Goal: Ask a question

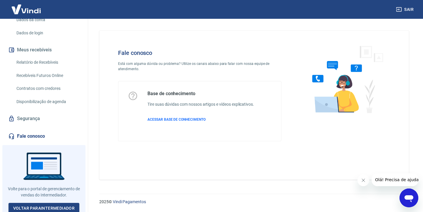
scroll to position [92, 0]
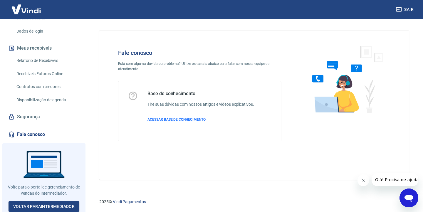
click at [406, 199] on icon "Abrir janela de mensagens" at bounding box center [408, 198] width 9 height 7
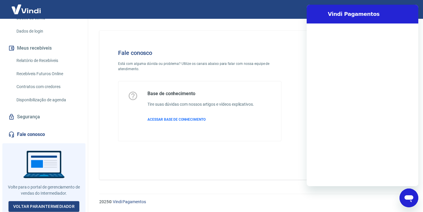
scroll to position [0, 0]
click at [358, 176] on textarea at bounding box center [369, 177] width 90 height 12
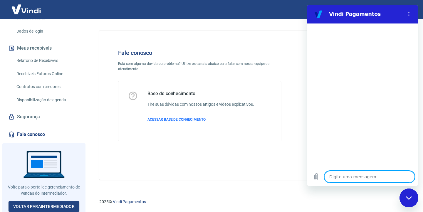
type textarea "B"
type textarea "x"
type textarea "Bo"
type textarea "x"
type textarea "Boa"
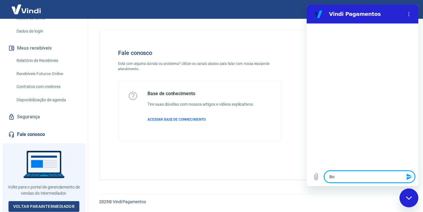
type textarea "x"
type textarea "Boa"
type textarea "x"
type textarea "Boa t"
type textarea "x"
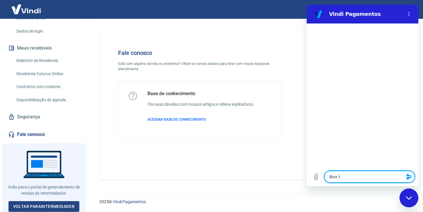
type textarea "Boa ta"
type textarea "x"
type textarea "Boa tar"
type textarea "x"
type textarea "Boa tard"
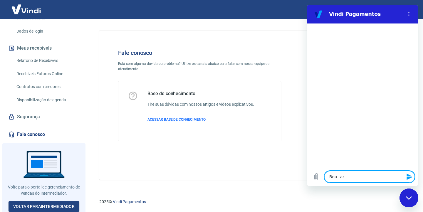
type textarea "x"
type textarea "Boa tarde"
type textarea "x"
type textarea "Boa tarde?"
type textarea "x"
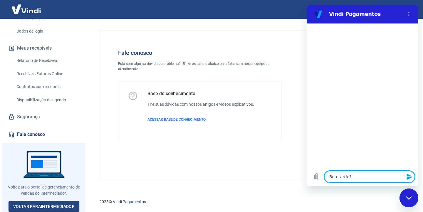
type textarea "Boa tarde?!"
type textarea "x"
type textarea "Boa tarde?"
type textarea "x"
type textarea "Boa tarde"
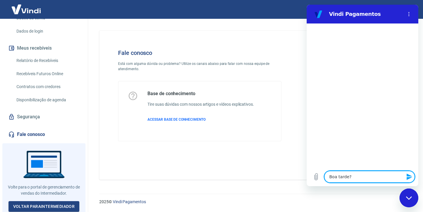
type textarea "x"
type textarea "Boa tarde!"
type textarea "x"
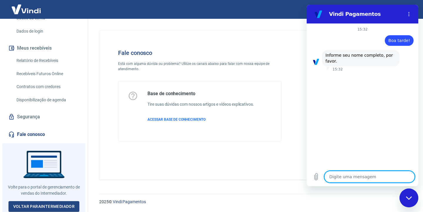
type textarea "E"
type textarea "x"
type textarea "Em"
type textarea "x"
type textarea "Emi"
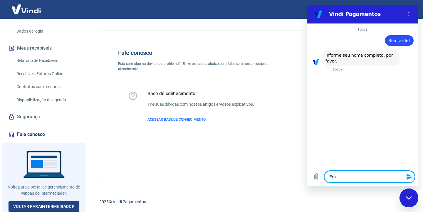
type textarea "x"
type textarea "Emil"
type textarea "x"
type textarea "Emily"
type textarea "x"
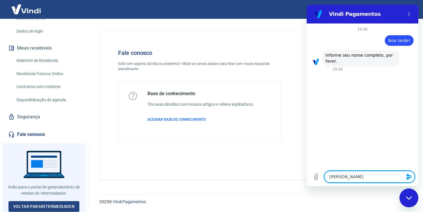
type textarea "Emily"
type textarea "x"
type textarea "Emily R"
type textarea "x"
type textarea "Emily Ra"
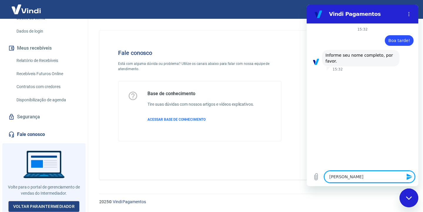
type textarea "x"
type textarea "Emily Ray"
type textarea "x"
type textarea "Emily Raya"
type textarea "x"
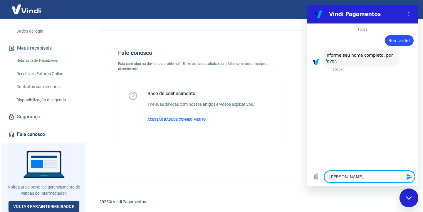
type textarea "Emily Rayan"
type textarea "x"
type textarea "Emily Rayana"
type textarea "x"
type textarea "Emily Rayana"
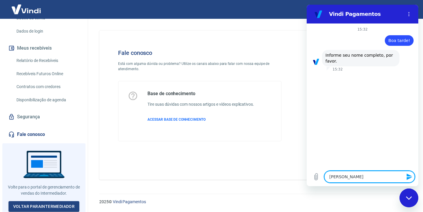
type textarea "x"
type textarea "Emily Rayana P"
type textarea "x"
type textarea "Emily Rayana Po"
type textarea "x"
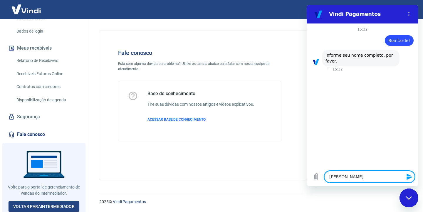
type textarea "Emily Rayana Poz"
type textarea "x"
type textarea "Emily Rayana Pozn"
type textarea "x"
type textarea "Emily Rayana Pozne"
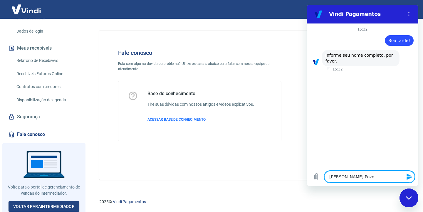
type textarea "x"
type textarea "Emily Rayana Poznea"
type textarea "x"
type textarea "Emily Rayana Pozneat"
type textarea "x"
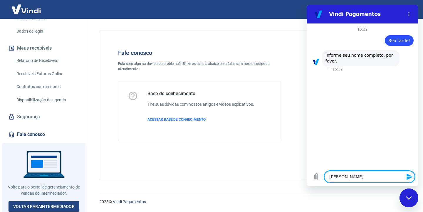
type textarea "Emily Rayana Pozneato"
type textarea "x"
type textarea "Emily Rayana Pozneat"
type textarea "x"
type textarea "Emily Rayana Poznea"
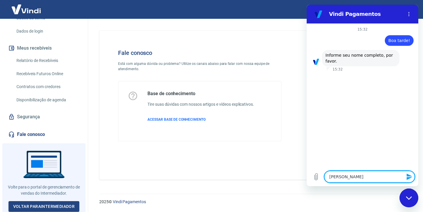
type textarea "x"
type textarea "Emily Rayana Pozne"
type textarea "x"
type textarea "Emily Rayana Pozn"
type textarea "x"
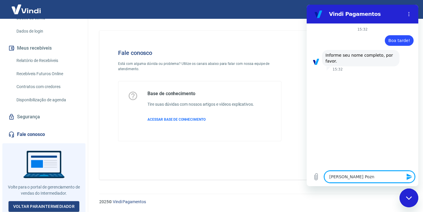
type textarea "Emily Rayana Poz"
type textarea "x"
type textarea "Emily Rayana Poze"
type textarea "x"
type textarea "Emily Rayana Pozen"
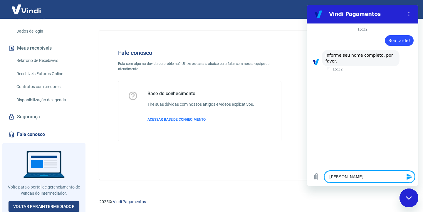
type textarea "x"
type textarea "Emily Rayana Pozena"
type textarea "x"
type textarea "Emily Rayana Pozenat"
type textarea "x"
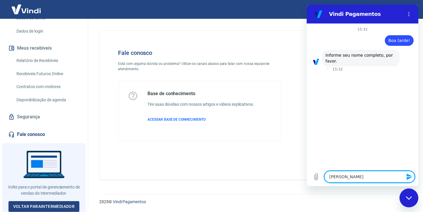
type textarea "[PERSON_NAME]"
type textarea "x"
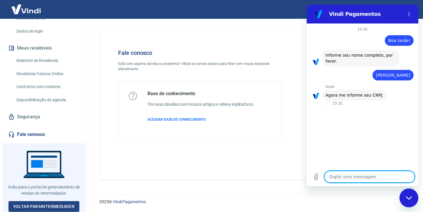
type textarea "x"
type textarea "4"
type textarea "x"
type textarea "47"
type textarea "x"
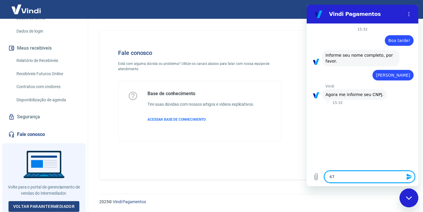
type textarea "473"
type textarea "x"
type textarea "4738"
type textarea "x"
type textarea "47384"
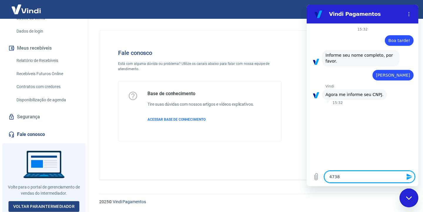
type textarea "x"
type textarea "473842"
type textarea "x"
type textarea "4738422"
type textarea "x"
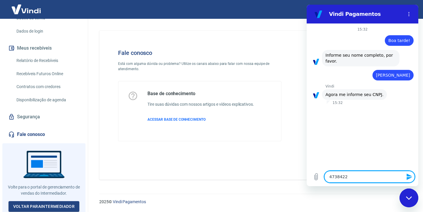
type textarea "47384222"
type textarea "x"
type textarea "473842220"
type textarea "x"
type textarea "4738422200"
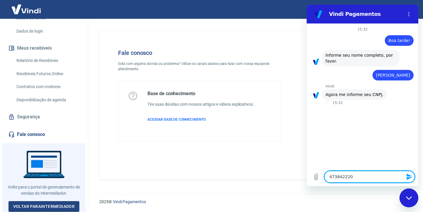
type textarea "x"
type textarea "47384222000"
type textarea "x"
type textarea "473842220001"
type textarea "x"
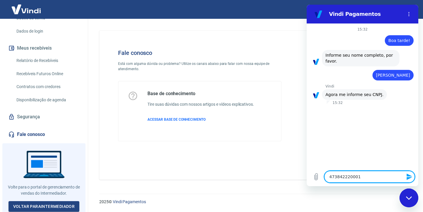
type textarea "4738422200011"
type textarea "x"
type textarea "47384222000119"
type textarea "x"
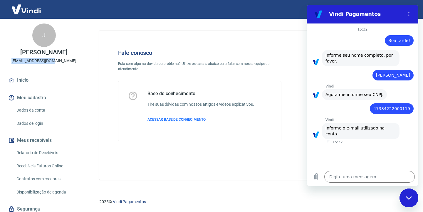
drag, startPoint x: 21, startPoint y: 60, endPoint x: 63, endPoint y: 60, distance: 42.6
click at [63, 60] on div "J Jones Giacomin jonesgiac@gmail.com" at bounding box center [44, 44] width 88 height 50
copy p "[EMAIL_ADDRESS][DOMAIN_NAME]"
click at [351, 177] on textarea at bounding box center [369, 177] width 90 height 12
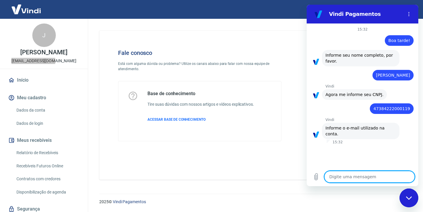
paste textarea "[EMAIL_ADDRESS][DOMAIN_NAME]"
type textarea "[EMAIL_ADDRESS][DOMAIN_NAME]"
type textarea "x"
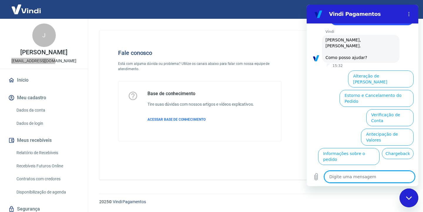
scroll to position [139, 0]
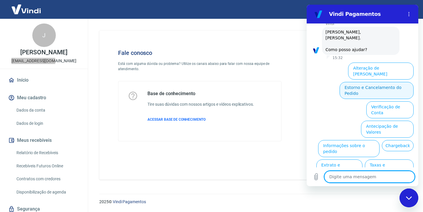
click at [358, 82] on button "Estorno e Cancelamento do Pedido" at bounding box center [376, 90] width 74 height 17
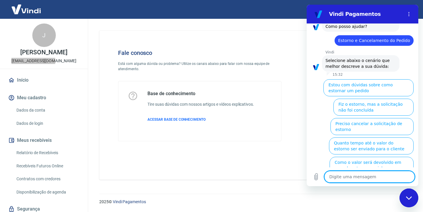
scroll to position [161, 0]
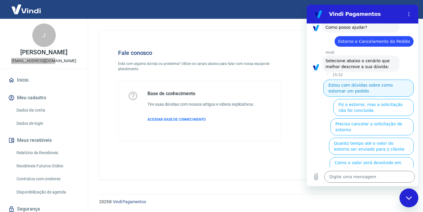
click at [369, 80] on button "Estou com dúvidas sobre como estornar um pedido" at bounding box center [368, 88] width 90 height 17
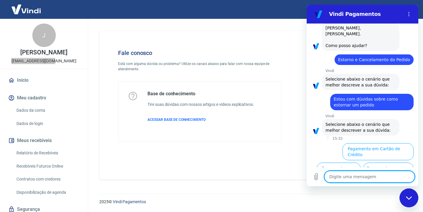
scroll to position [143, 0]
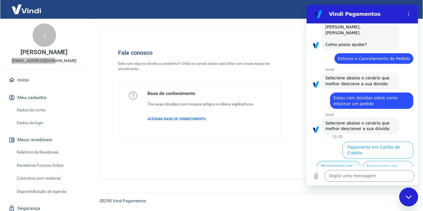
click at [360, 161] on button "Pagamento em Pix" at bounding box center [338, 169] width 44 height 17
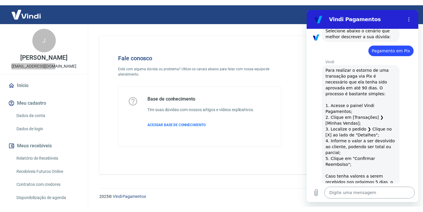
scroll to position [241, 0]
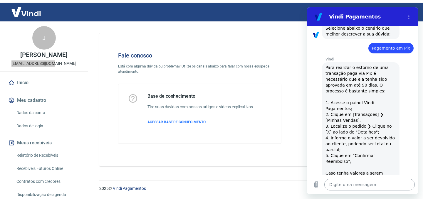
type textarea "x"
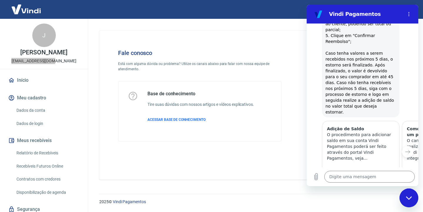
scroll to position [329, 0]
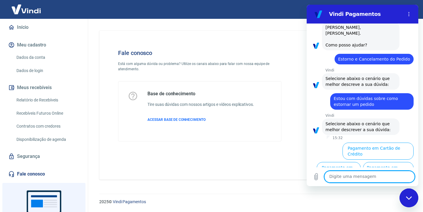
scroll to position [92, 0]
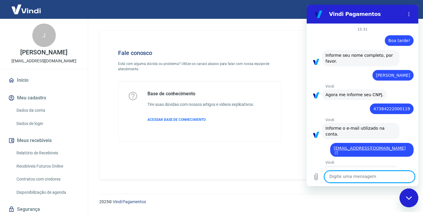
scroll to position [143, 0]
